Goal: Find specific page/section: Find specific page/section

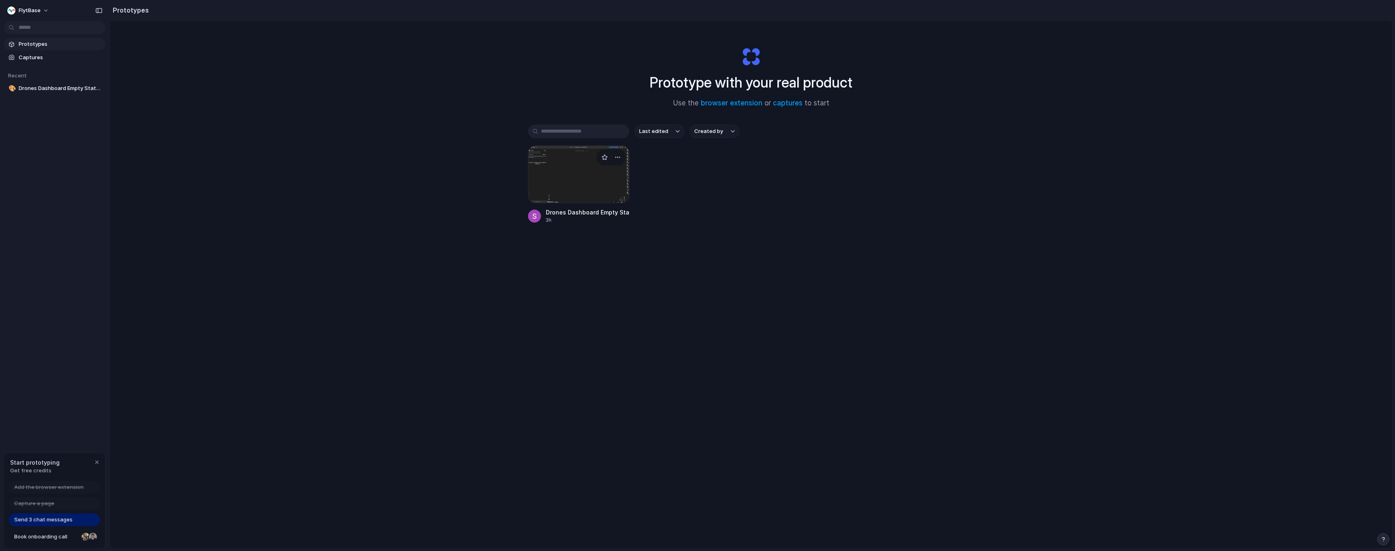
click at [580, 187] on div at bounding box center [578, 175] width 101 height 58
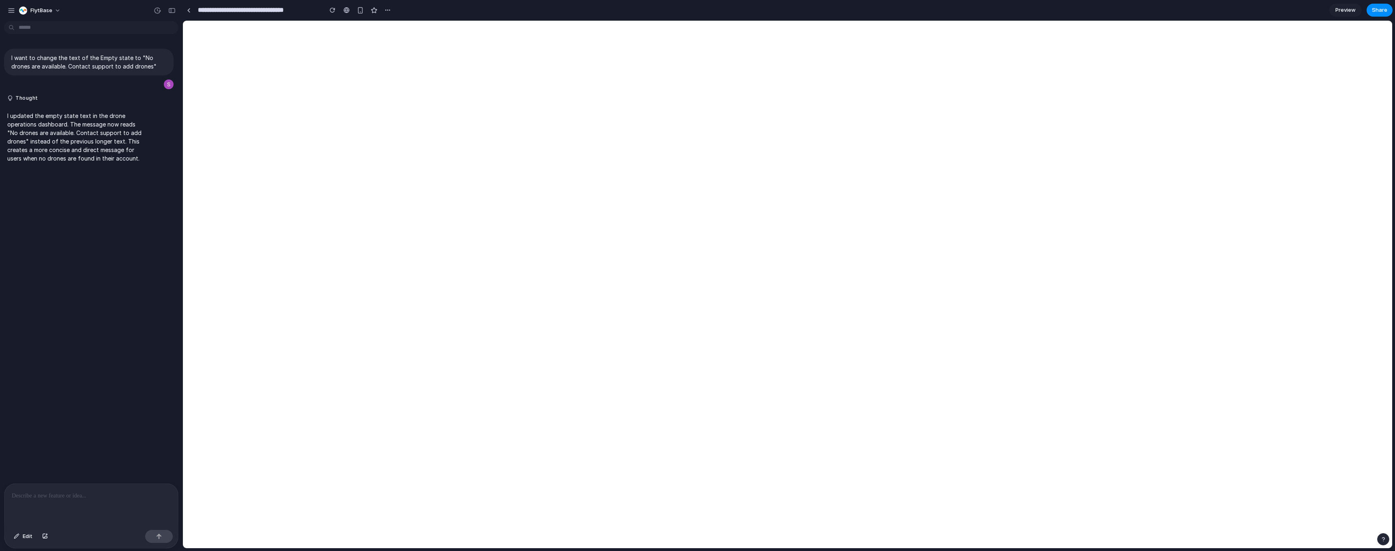
click at [89, 168] on div "I want to change the text of the Empty state to "No drones are available. Conta…" at bounding box center [89, 253] width 178 height 459
click at [109, 129] on p "I updated the empty state text in the drone operations dashboard. The message n…" at bounding box center [74, 137] width 135 height 51
click at [103, 150] on p "I updated the empty state text in the drone operations dashboard. The message n…" at bounding box center [74, 137] width 135 height 51
